Goal: Task Accomplishment & Management: Complete application form

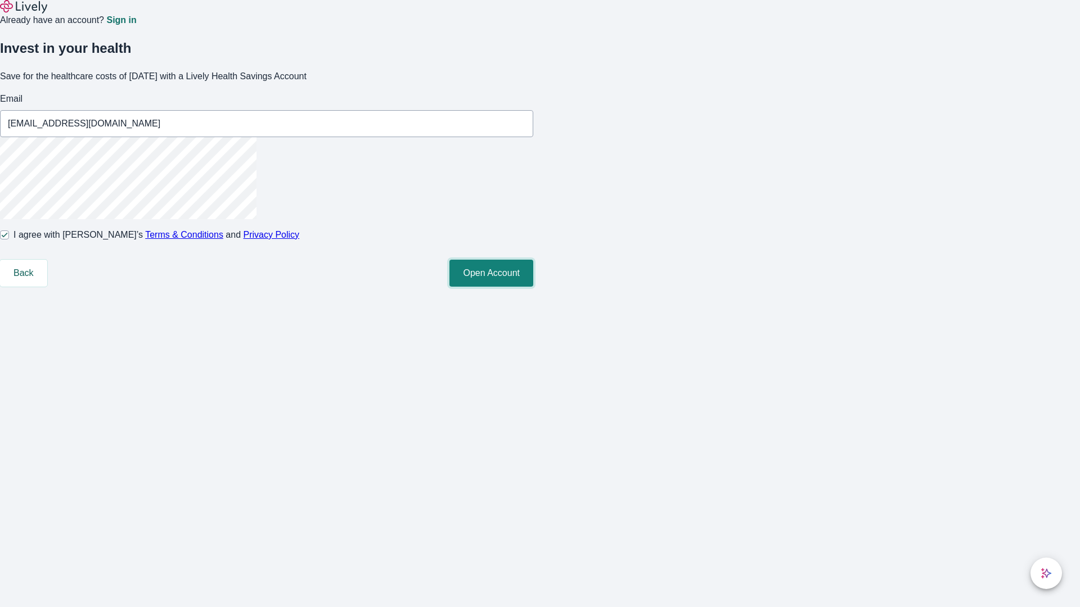
click at [533, 287] on button "Open Account" at bounding box center [491, 273] width 84 height 27
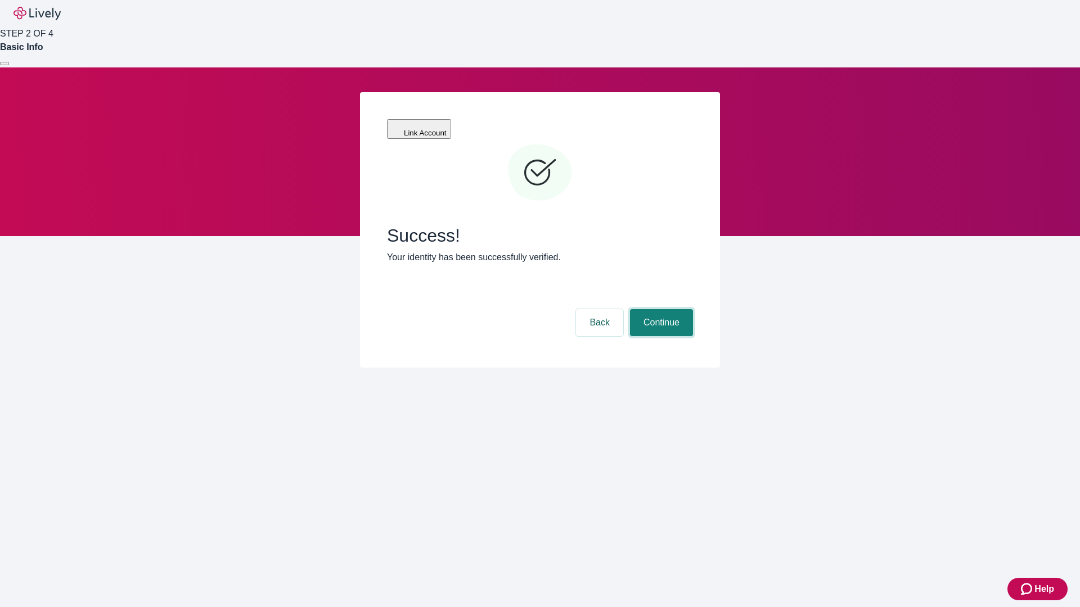
click at [660, 309] on button "Continue" at bounding box center [661, 322] width 63 height 27
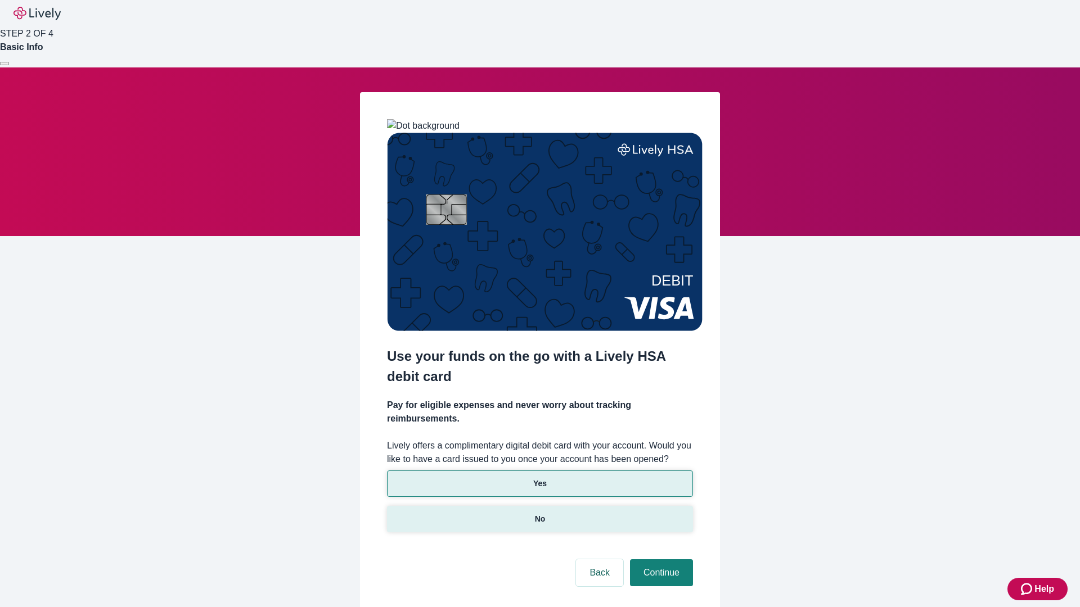
click at [539, 514] on p "No" at bounding box center [540, 520] width 11 height 12
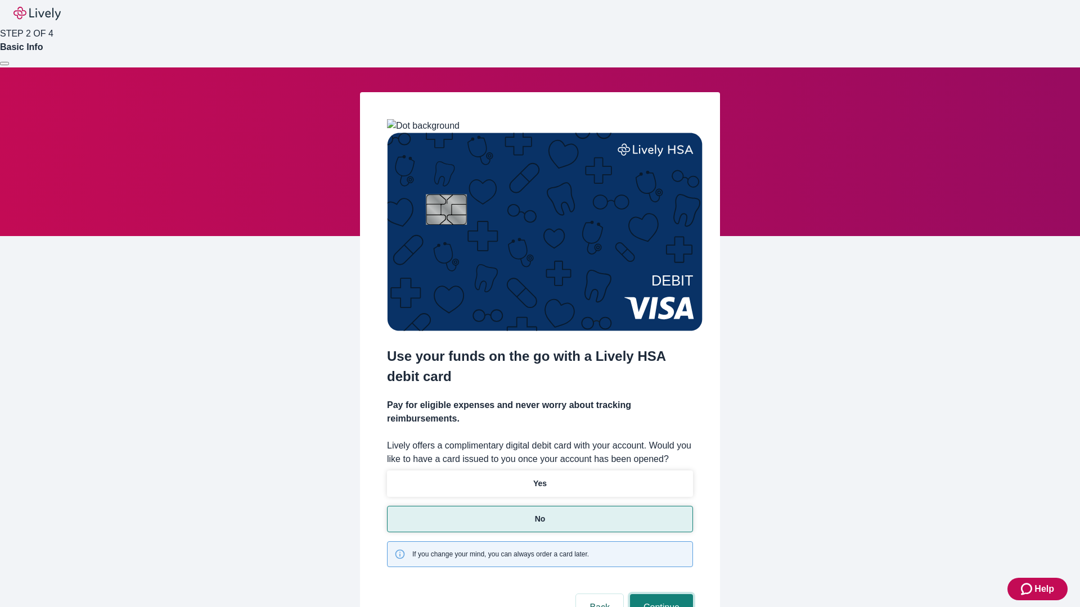
click at [660, 595] on button "Continue" at bounding box center [661, 608] width 63 height 27
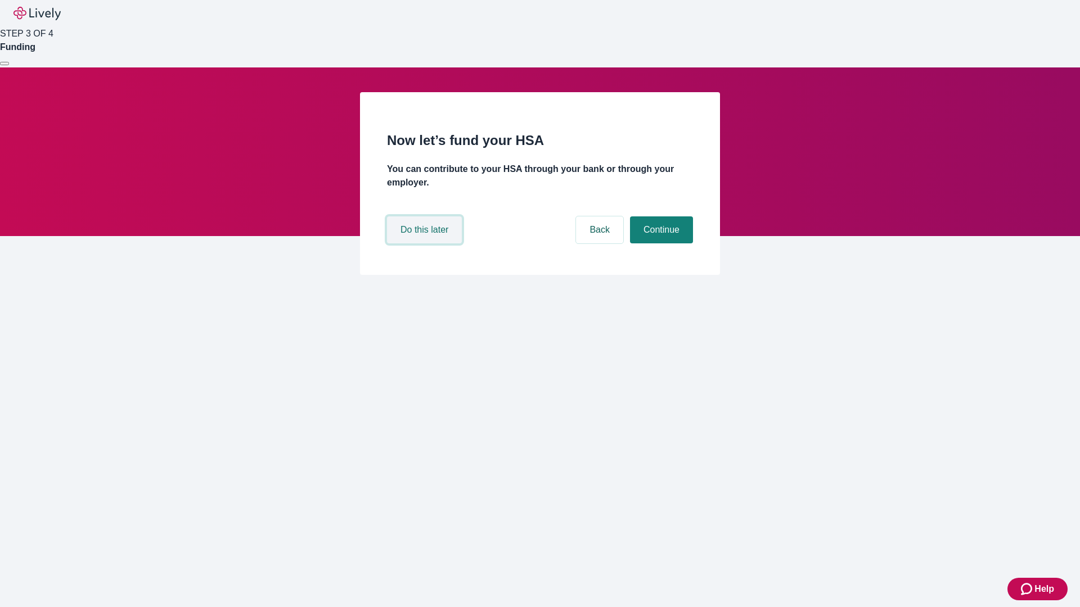
click at [426, 244] on button "Do this later" at bounding box center [424, 230] width 75 height 27
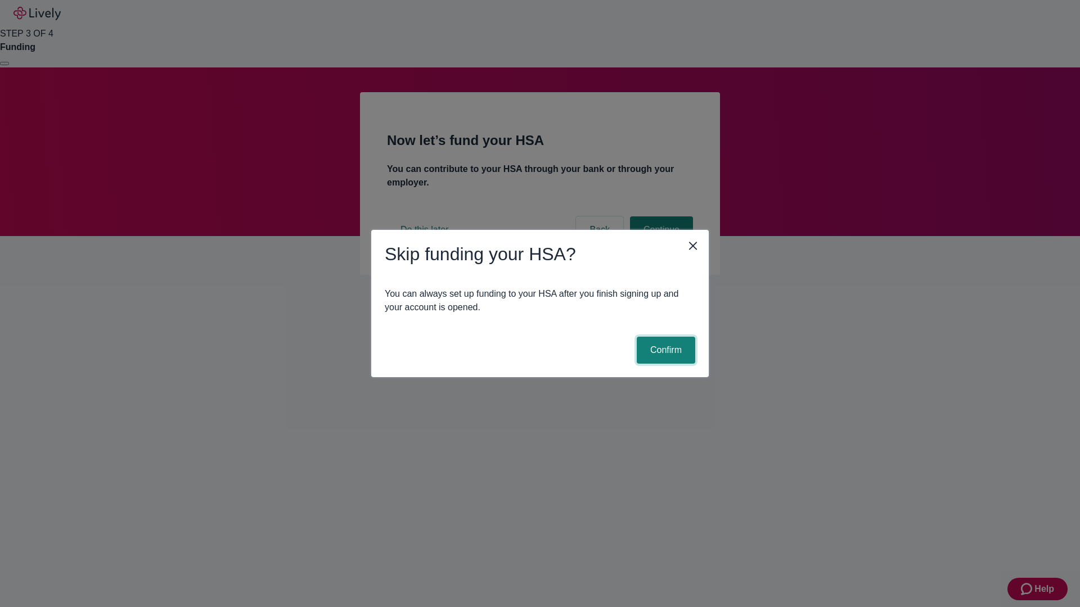
click at [664, 350] on button "Confirm" at bounding box center [666, 350] width 58 height 27
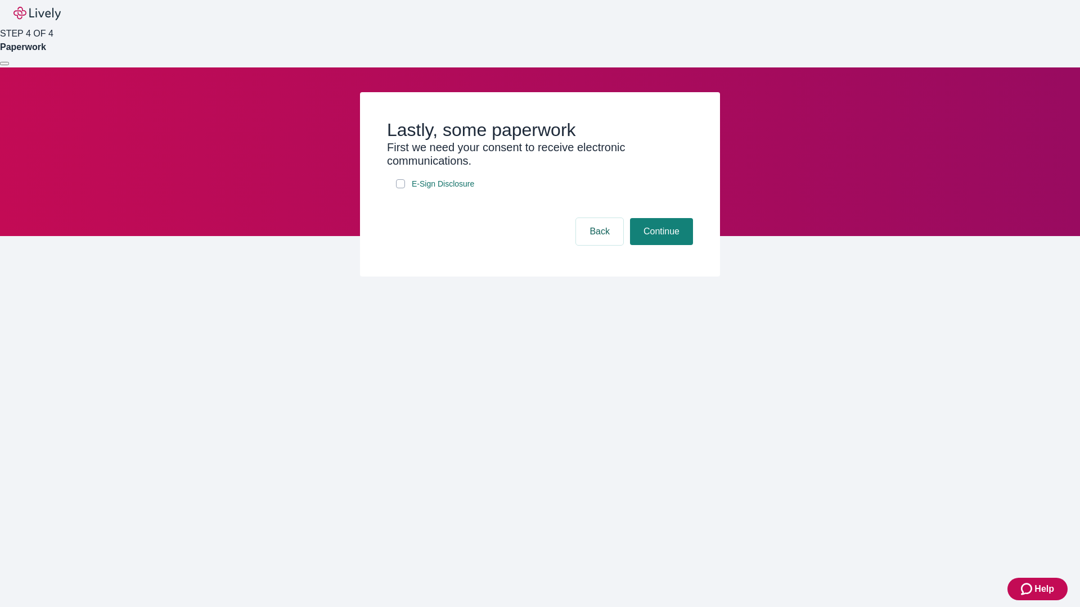
click at [400, 188] on input "E-Sign Disclosure" at bounding box center [400, 183] width 9 height 9
checkbox input "true"
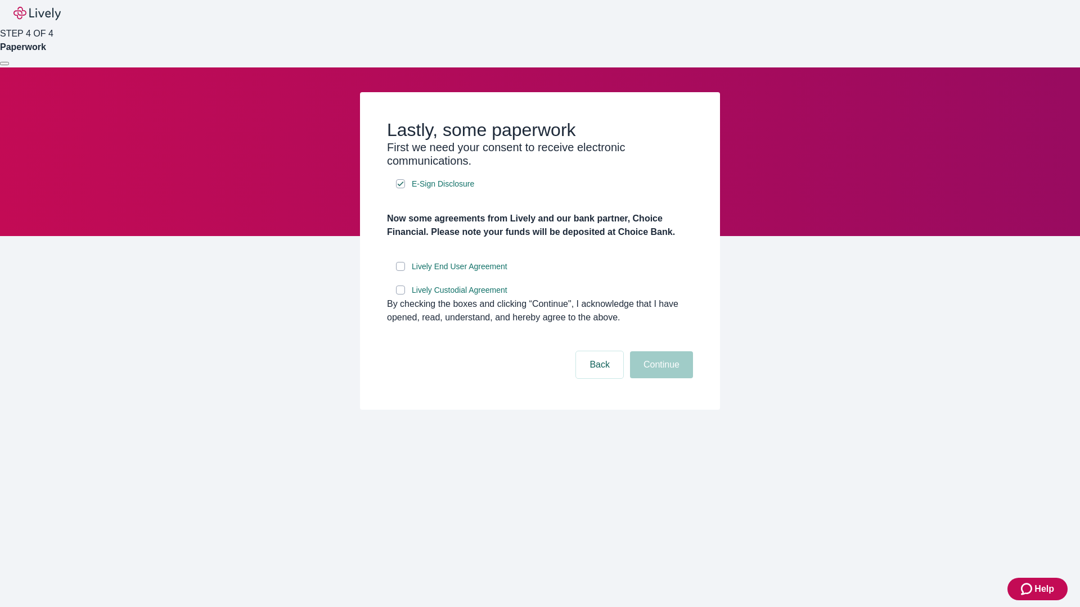
click at [400, 271] on input "Lively End User Agreement" at bounding box center [400, 266] width 9 height 9
checkbox input "true"
click at [400, 295] on input "Lively Custodial Agreement" at bounding box center [400, 290] width 9 height 9
checkbox input "true"
click at [660, 379] on button "Continue" at bounding box center [661, 365] width 63 height 27
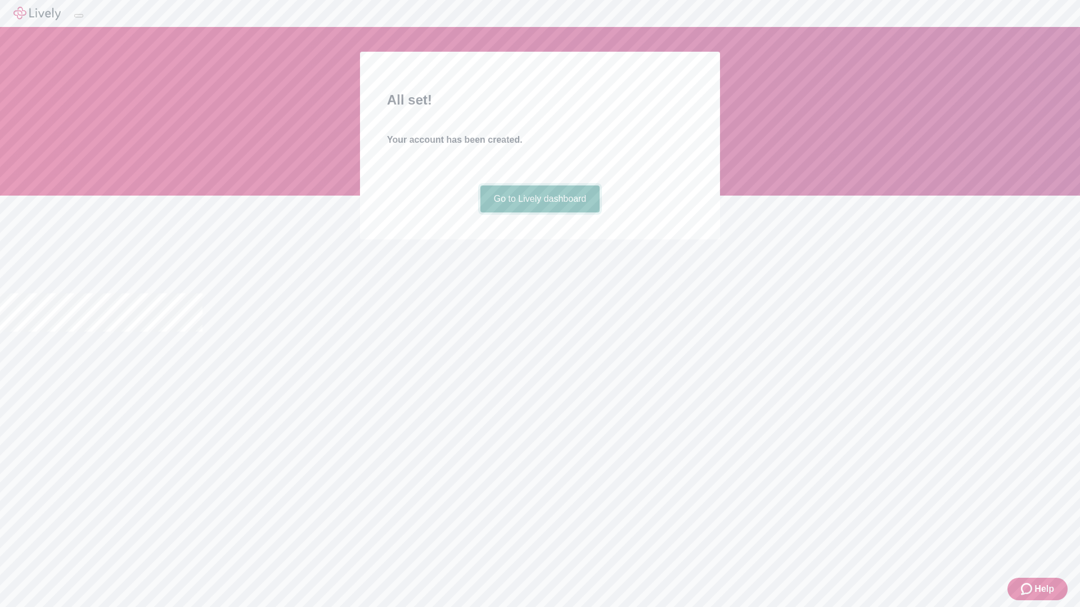
click at [539, 213] on link "Go to Lively dashboard" at bounding box center [540, 199] width 120 height 27
